Goal: Entertainment & Leisure: Consume media (video, audio)

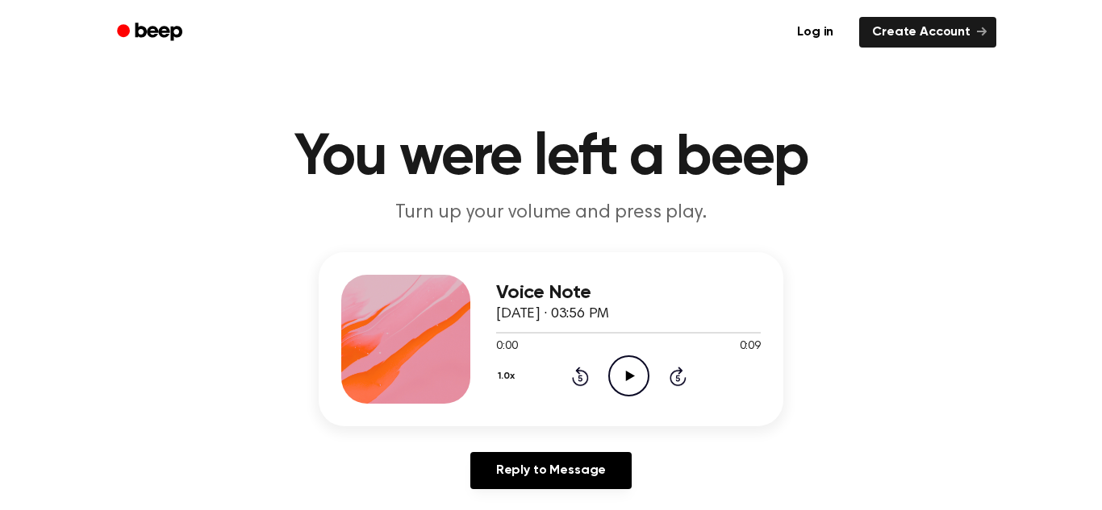
click at [462, 126] on main "You were left a beep Turn up your volume and press play. Voice Note September 2…" at bounding box center [551, 497] width 1102 height 994
click at [627, 373] on icon at bounding box center [629, 376] width 9 height 10
click at [577, 376] on icon "Rewind 5 seconds" at bounding box center [580, 376] width 18 height 21
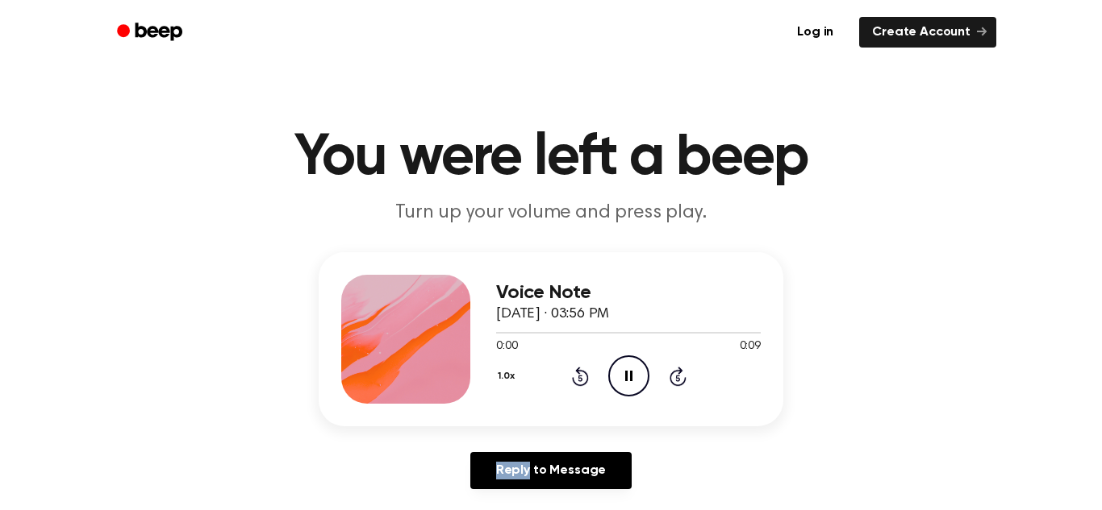
click at [577, 376] on icon "Rewind 5 seconds" at bounding box center [580, 376] width 18 height 21
click at [625, 367] on icon "Play Audio" at bounding box center [628, 376] width 41 height 41
click at [631, 388] on icon "Play Audio" at bounding box center [628, 376] width 41 height 41
